Goal: Register for event/course

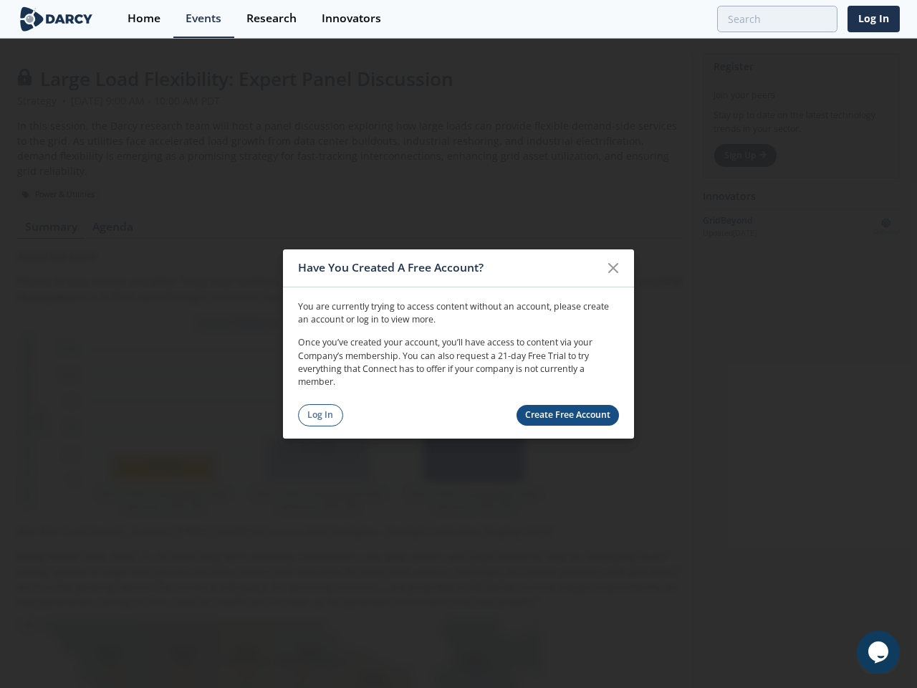
click at [459, 344] on p "Once you’ve created your account, you’ll have access to content via your Compan…" at bounding box center [458, 362] width 321 height 53
click at [613, 268] on icon at bounding box center [613, 268] width 9 height 9
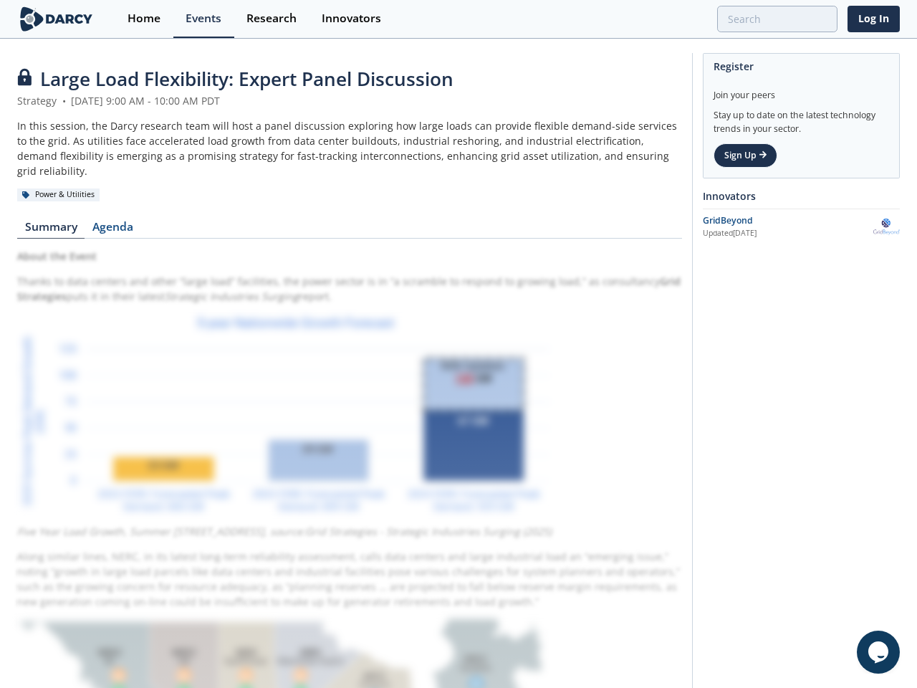
click at [878, 652] on icon "$i18n('chat', 'chat_widget')" at bounding box center [878, 651] width 20 height 21
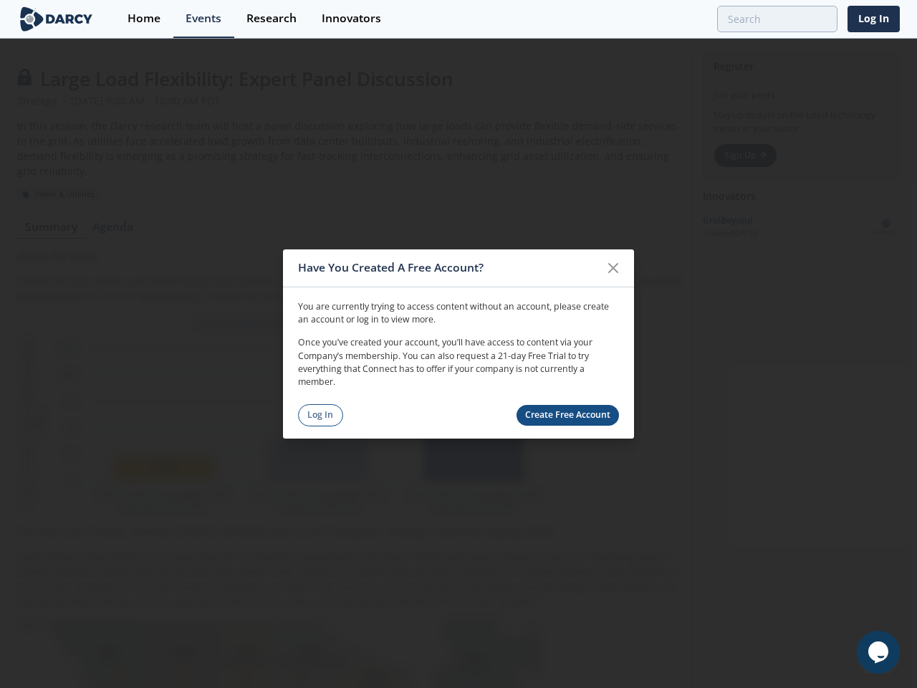
click at [459, 344] on p "Once you’ve created your account, you’ll have access to content via your Compan…" at bounding box center [458, 362] width 321 height 53
click at [613, 268] on icon at bounding box center [613, 268] width 9 height 9
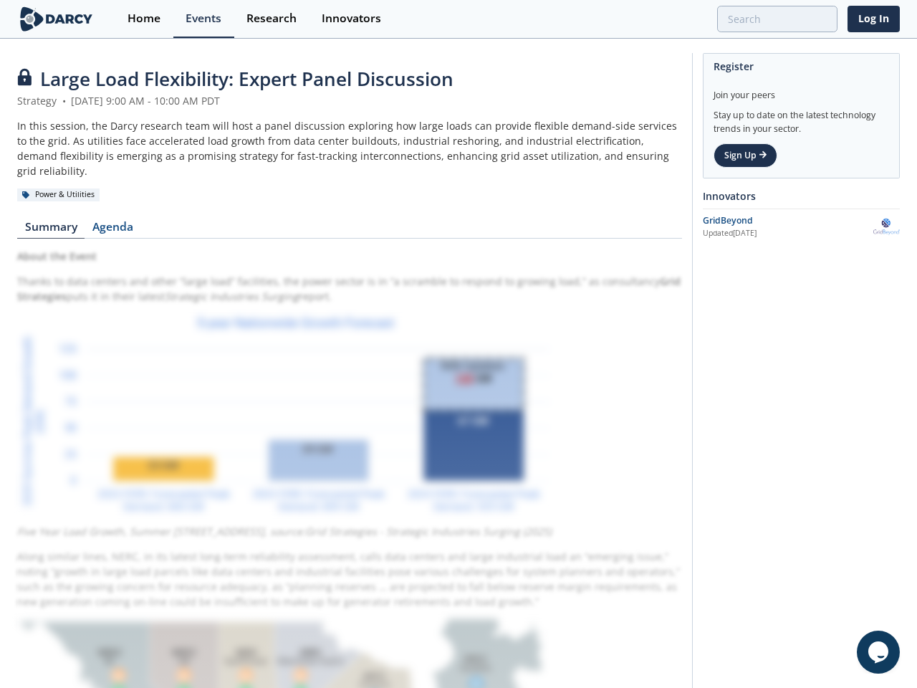
click at [878, 652] on icon "$i18n('chat', 'chat_widget')" at bounding box center [878, 651] width 20 height 21
